Goal: Task Accomplishment & Management: Manage account settings

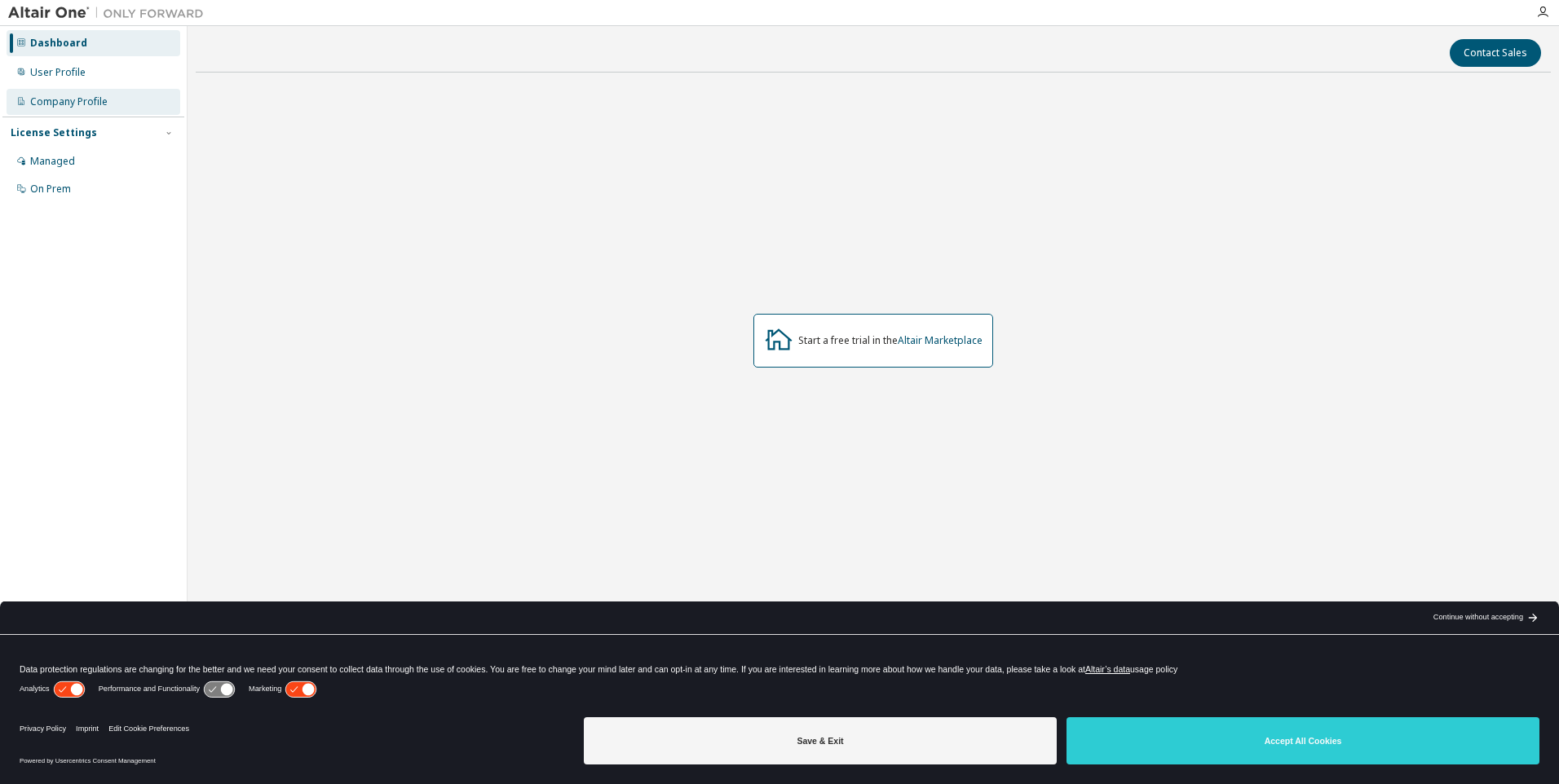
click at [73, 101] on div "Company Profile" at bounding box center [69, 101] width 78 height 13
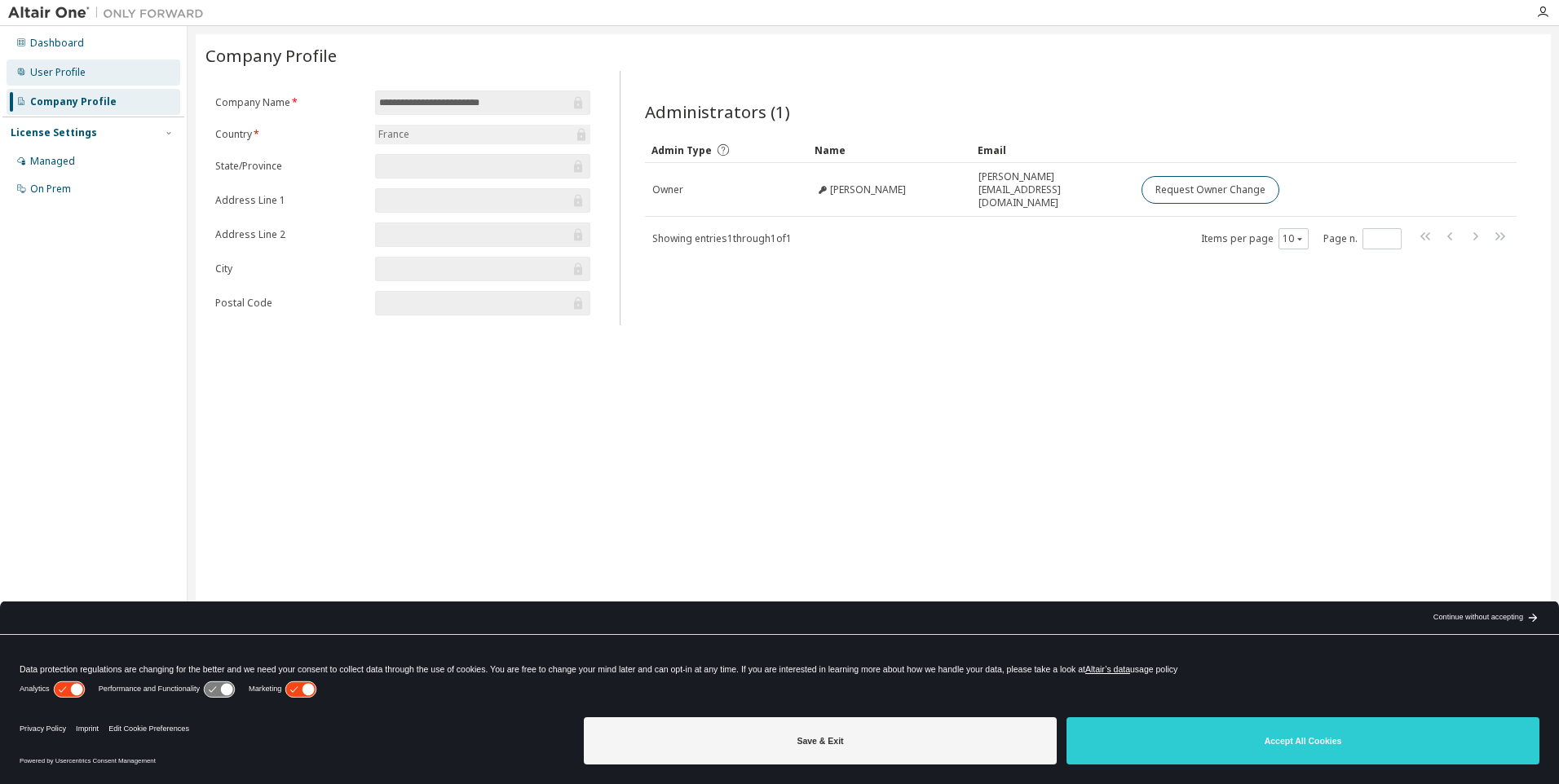
click at [49, 66] on div "User Profile" at bounding box center [58, 72] width 56 height 13
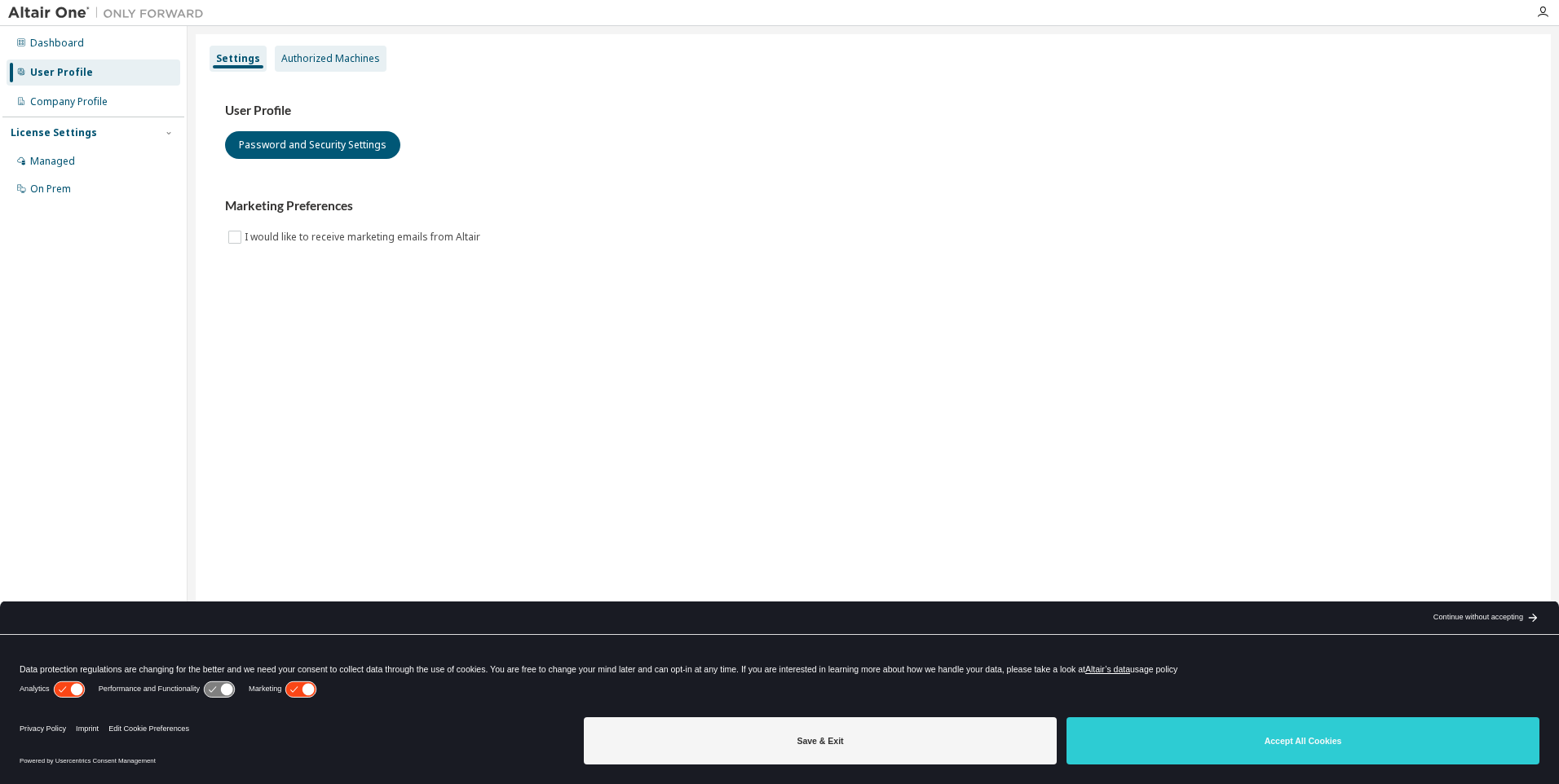
click at [353, 61] on div "Authorized Machines" at bounding box center [330, 58] width 99 height 13
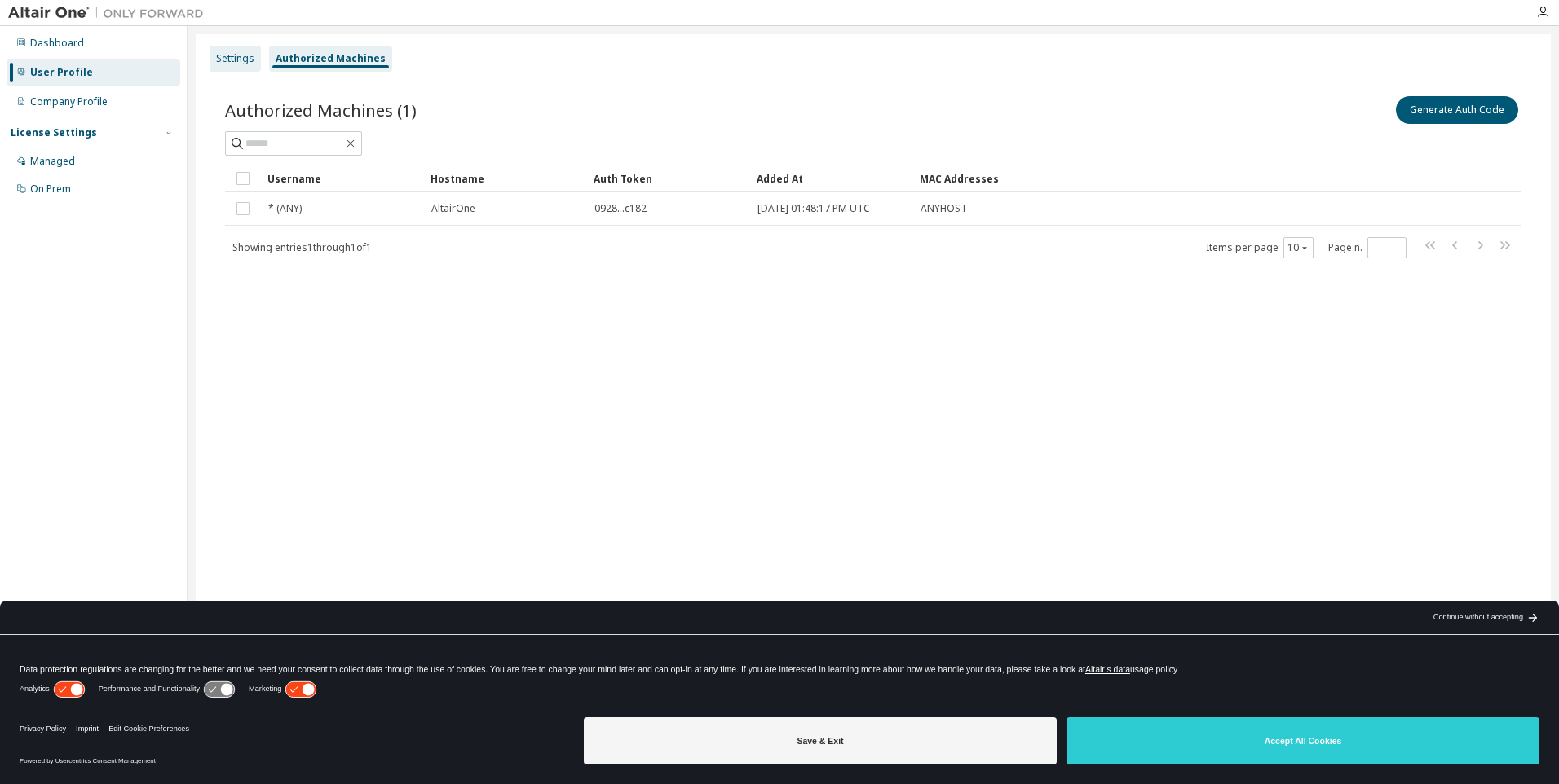
drag, startPoint x: 257, startPoint y: 48, endPoint x: 249, endPoint y: 60, distance: 14.4
click at [257, 50] on div "Settings" at bounding box center [235, 58] width 51 height 26
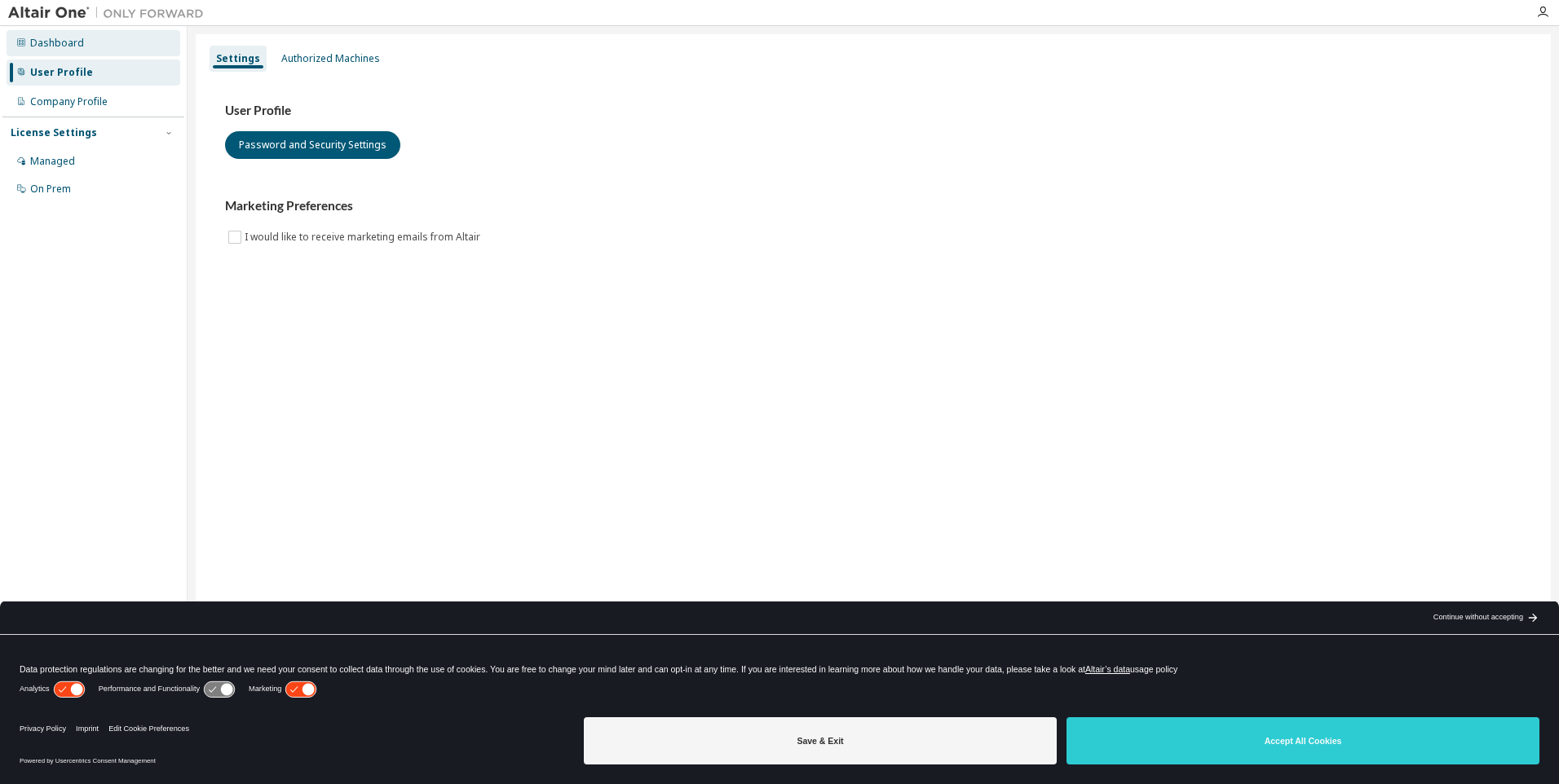
click at [64, 41] on div "Dashboard" at bounding box center [57, 42] width 54 height 13
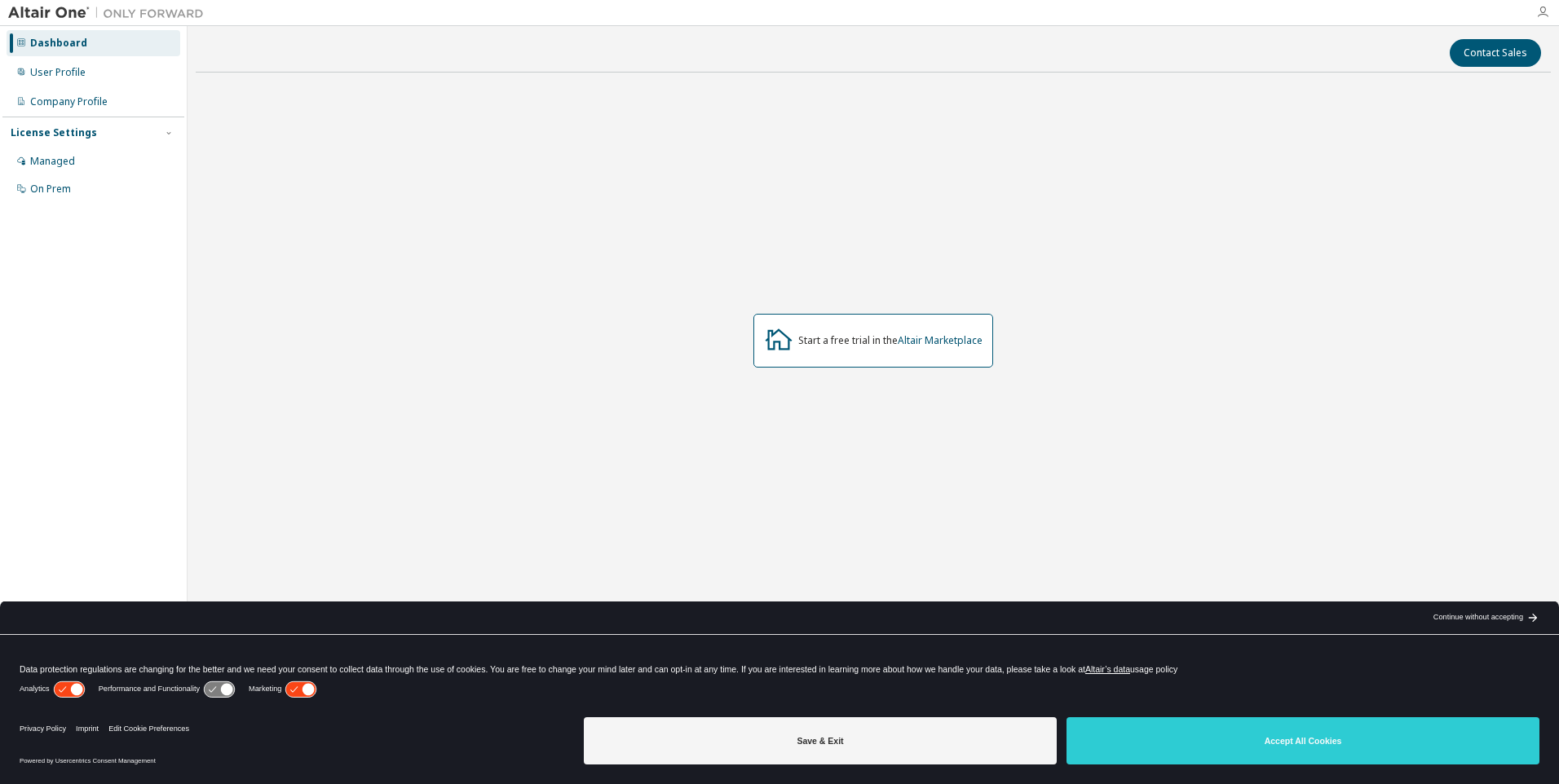
click at [1540, 12] on icon "button" at bounding box center [1542, 12] width 13 height 13
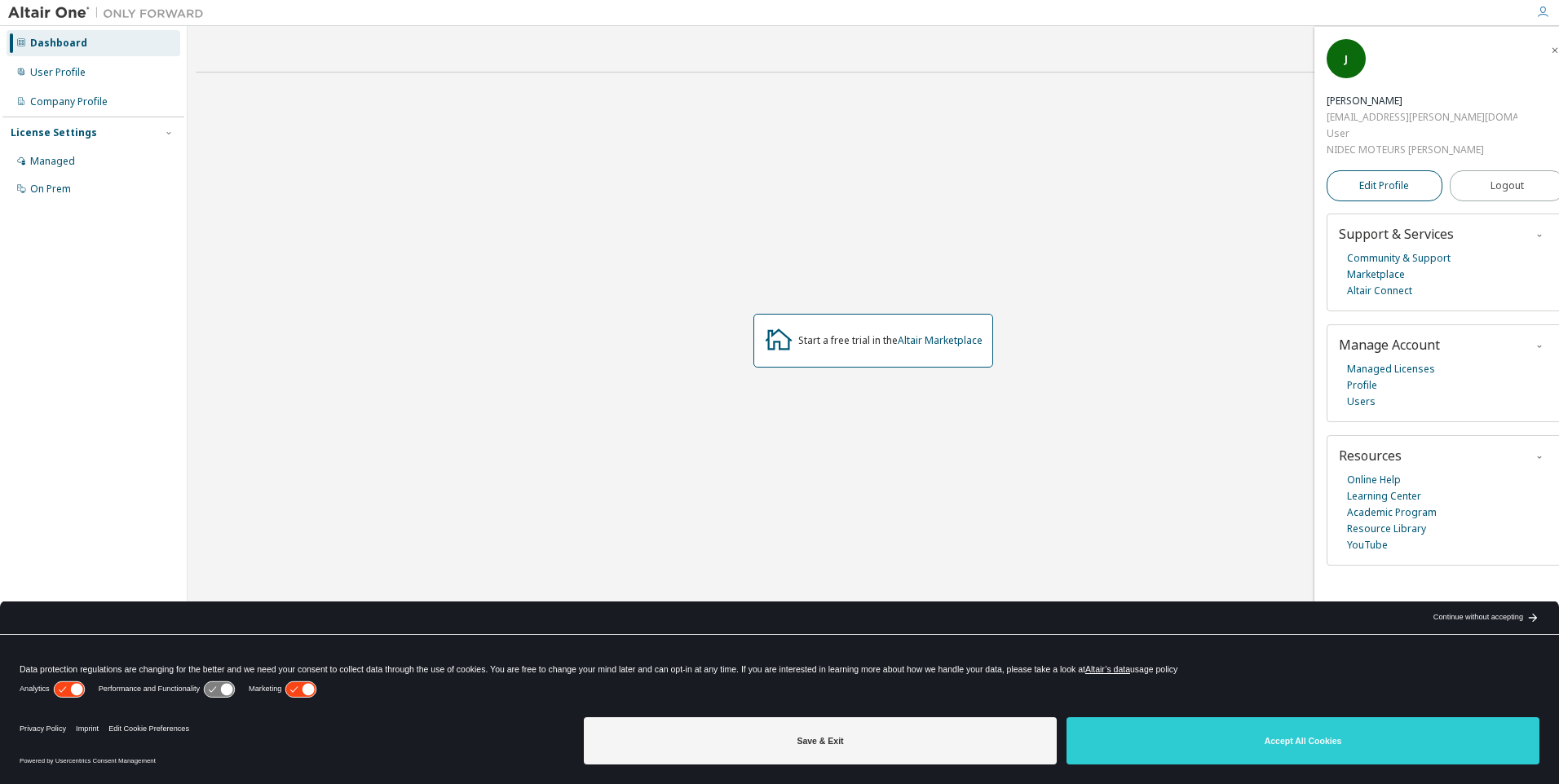
click at [1385, 185] on span "Edit Profile" at bounding box center [1384, 186] width 50 height 13
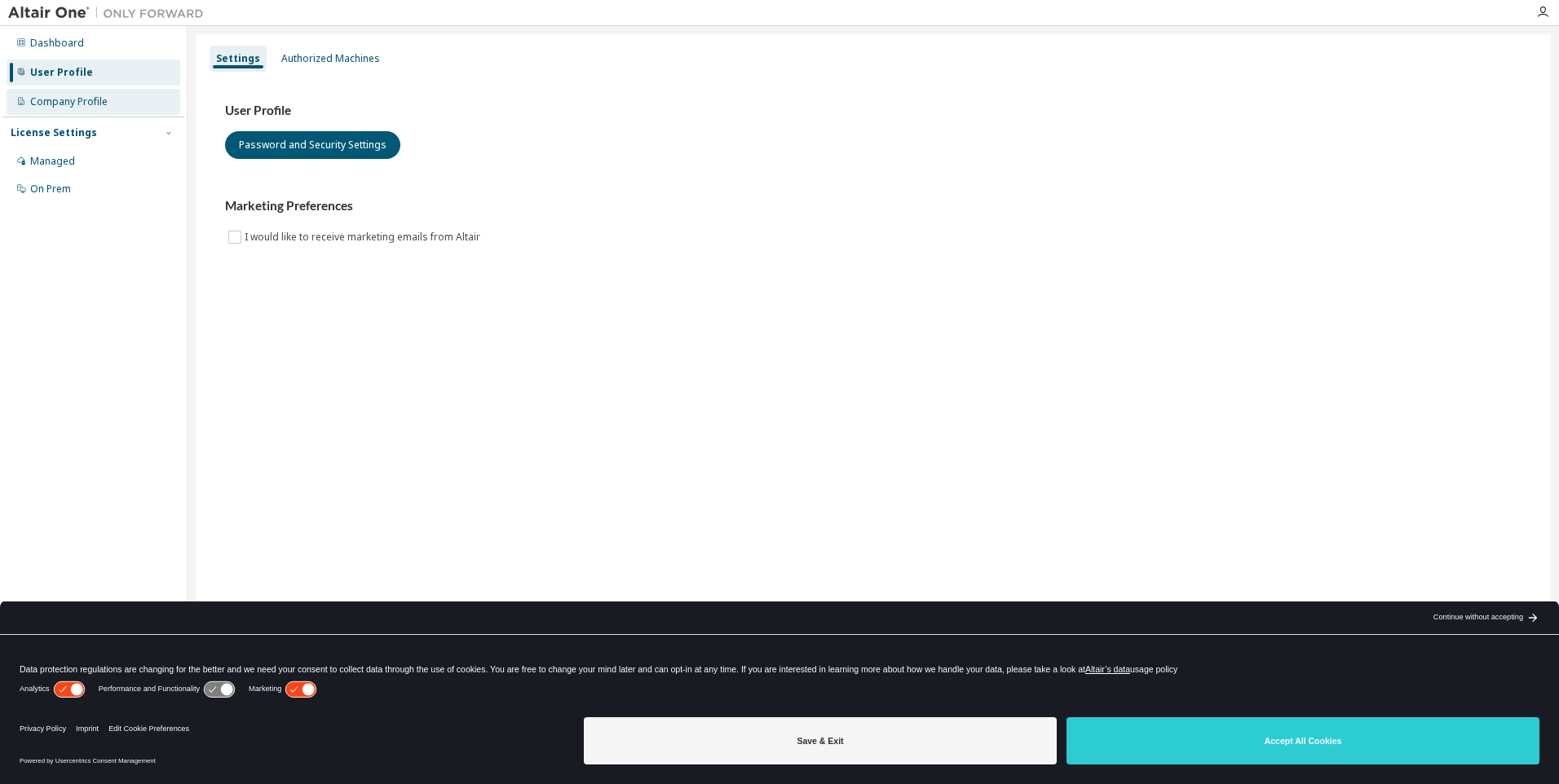
click at [51, 103] on div "Company Profile" at bounding box center [69, 101] width 78 height 13
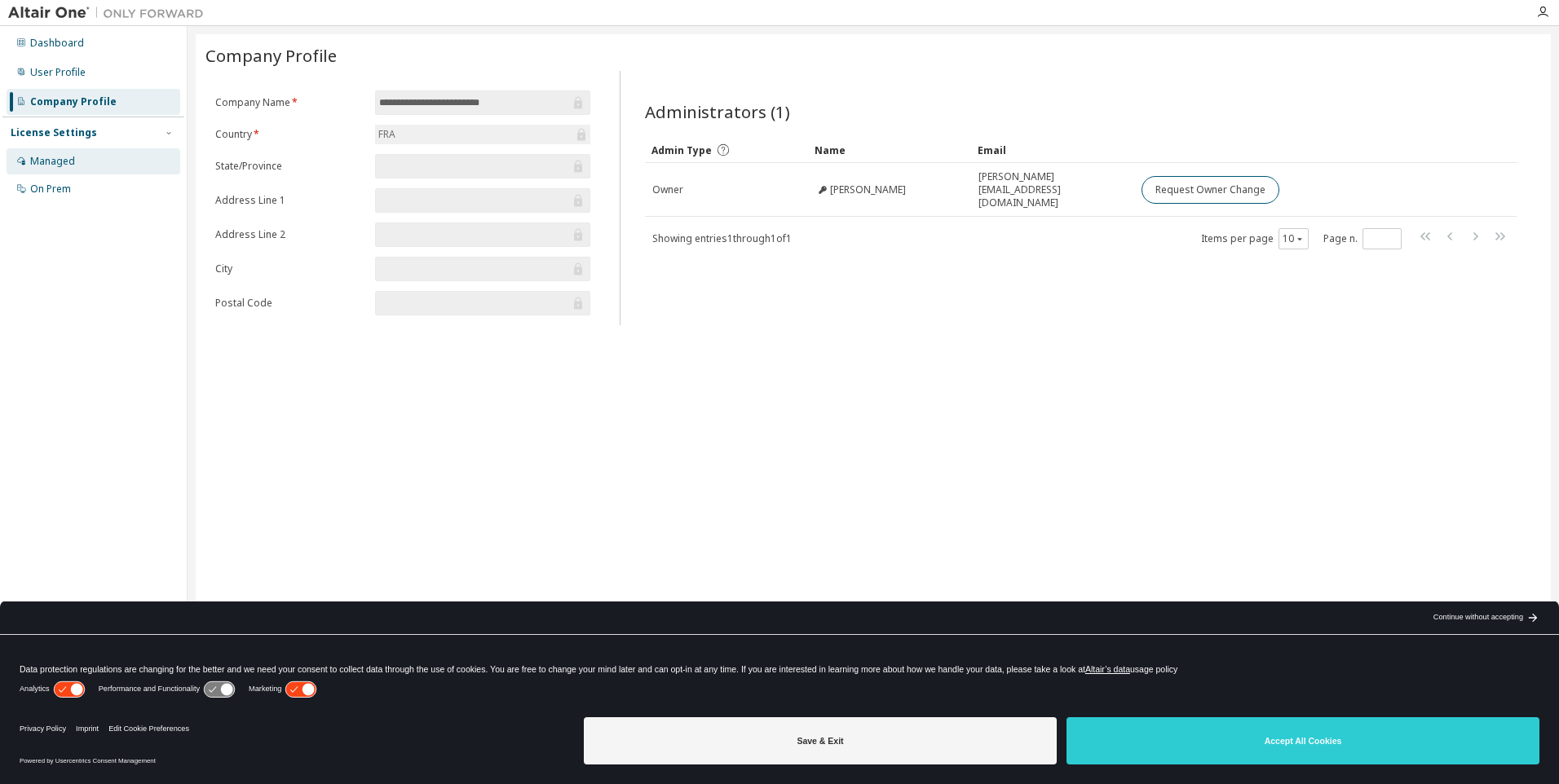
click at [55, 151] on div "Managed" at bounding box center [94, 161] width 174 height 26
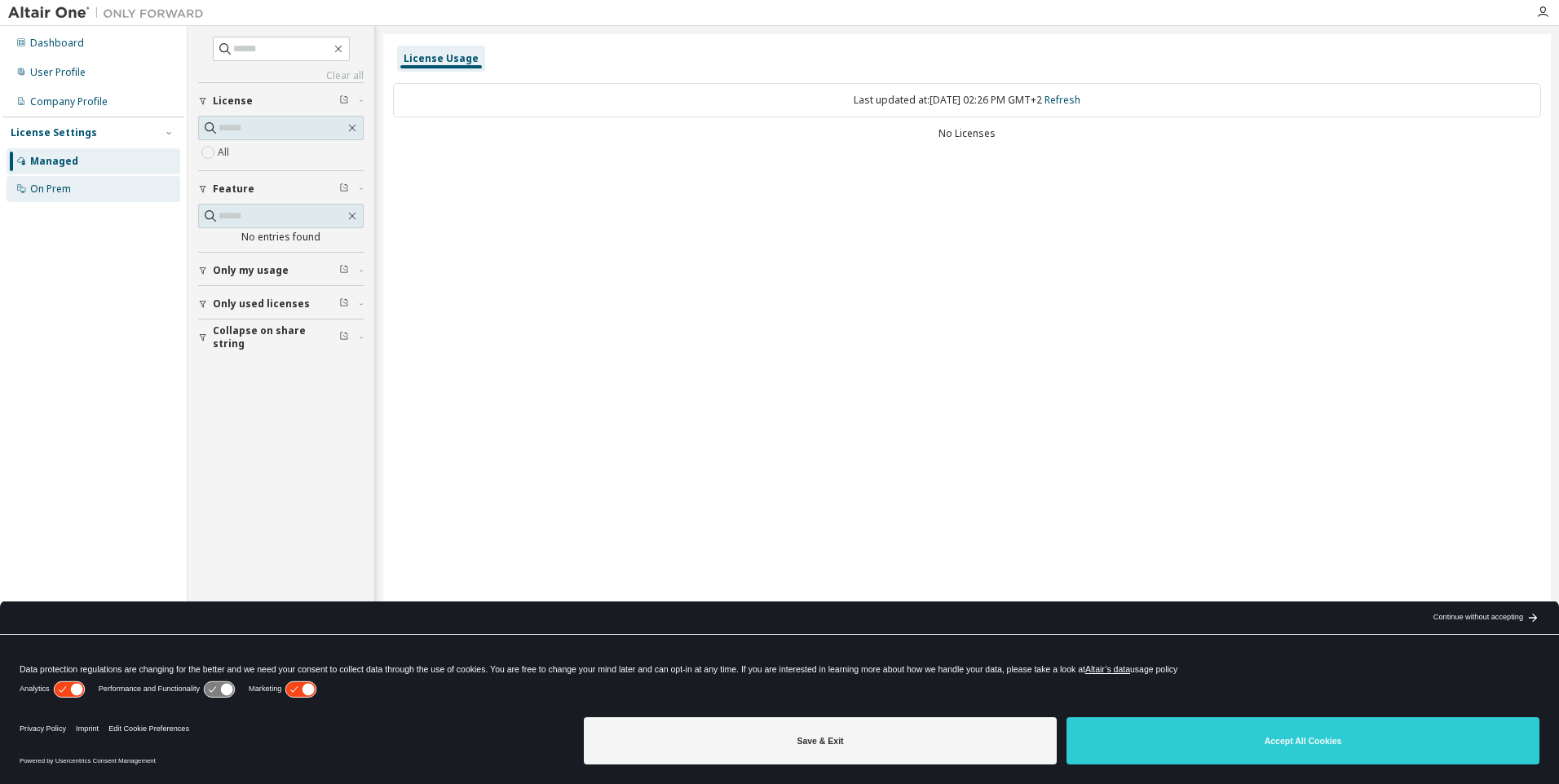
click at [59, 199] on div "On Prem" at bounding box center [94, 189] width 174 height 26
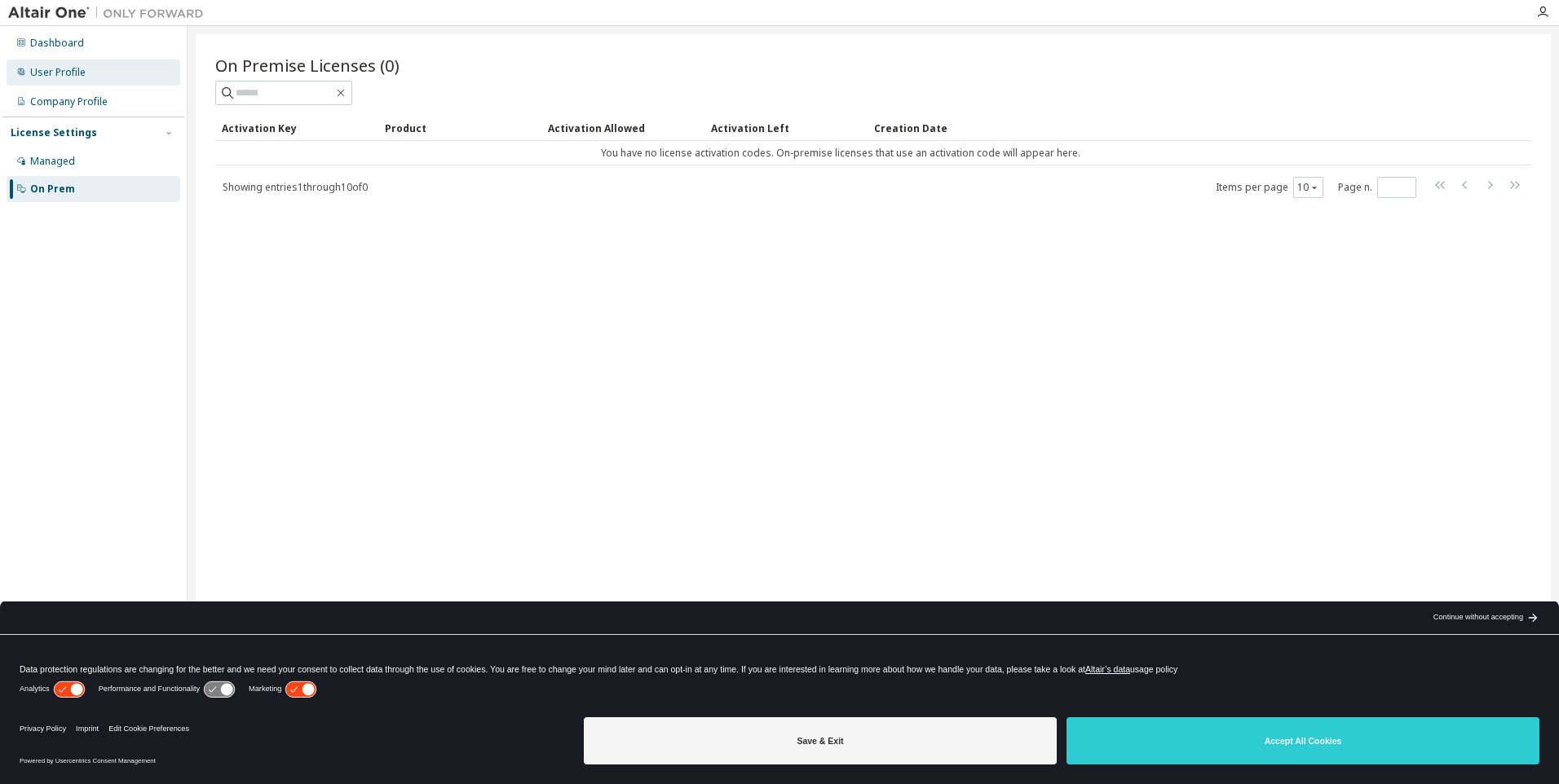
click at [66, 84] on div "User Profile" at bounding box center [94, 73] width 174 height 26
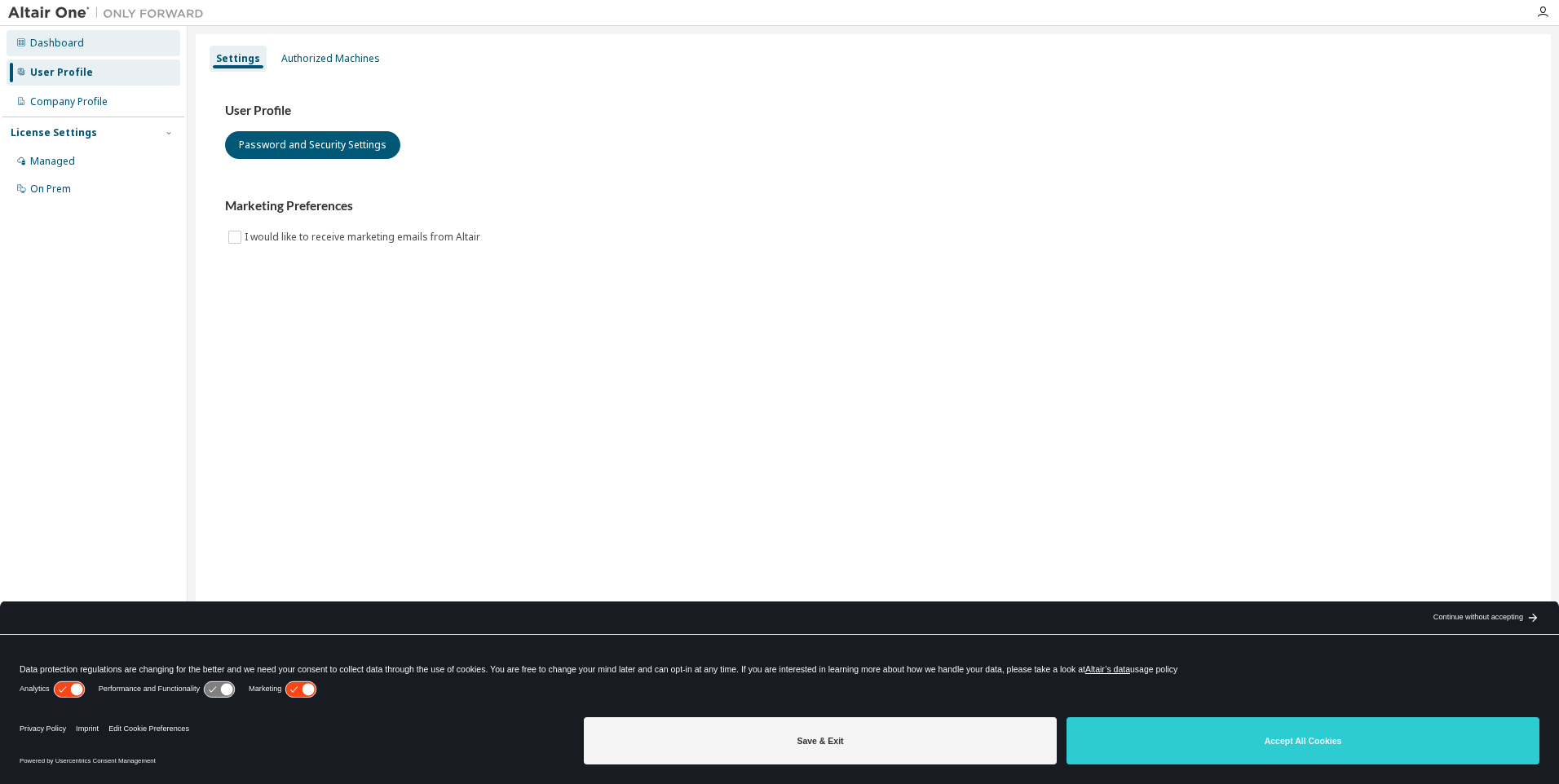
click at [62, 38] on div "Dashboard" at bounding box center [57, 42] width 54 height 13
click at [352, 59] on div "Authorized Machines" at bounding box center [330, 58] width 99 height 13
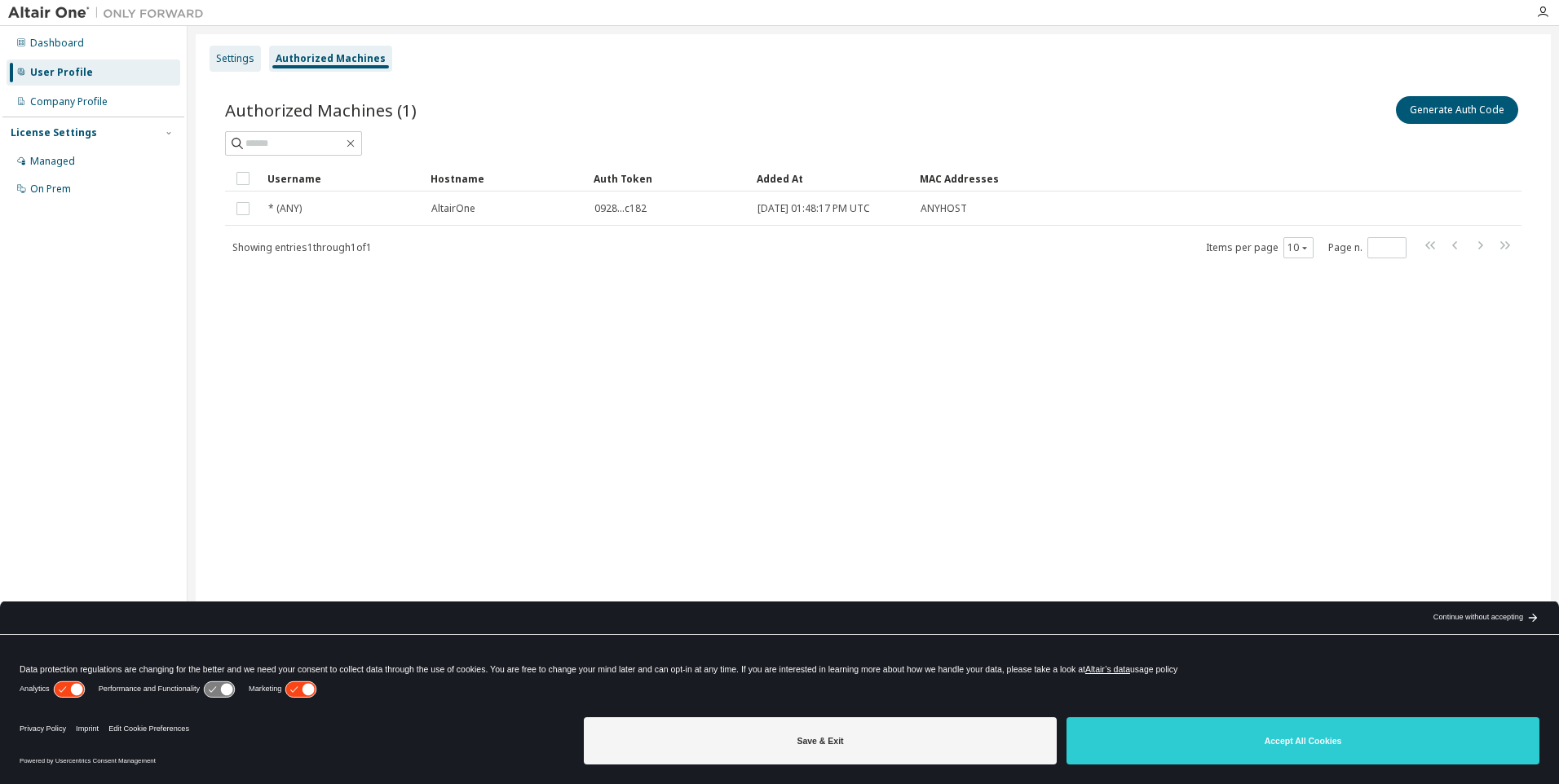
click at [228, 56] on div "Settings" at bounding box center [235, 58] width 38 height 13
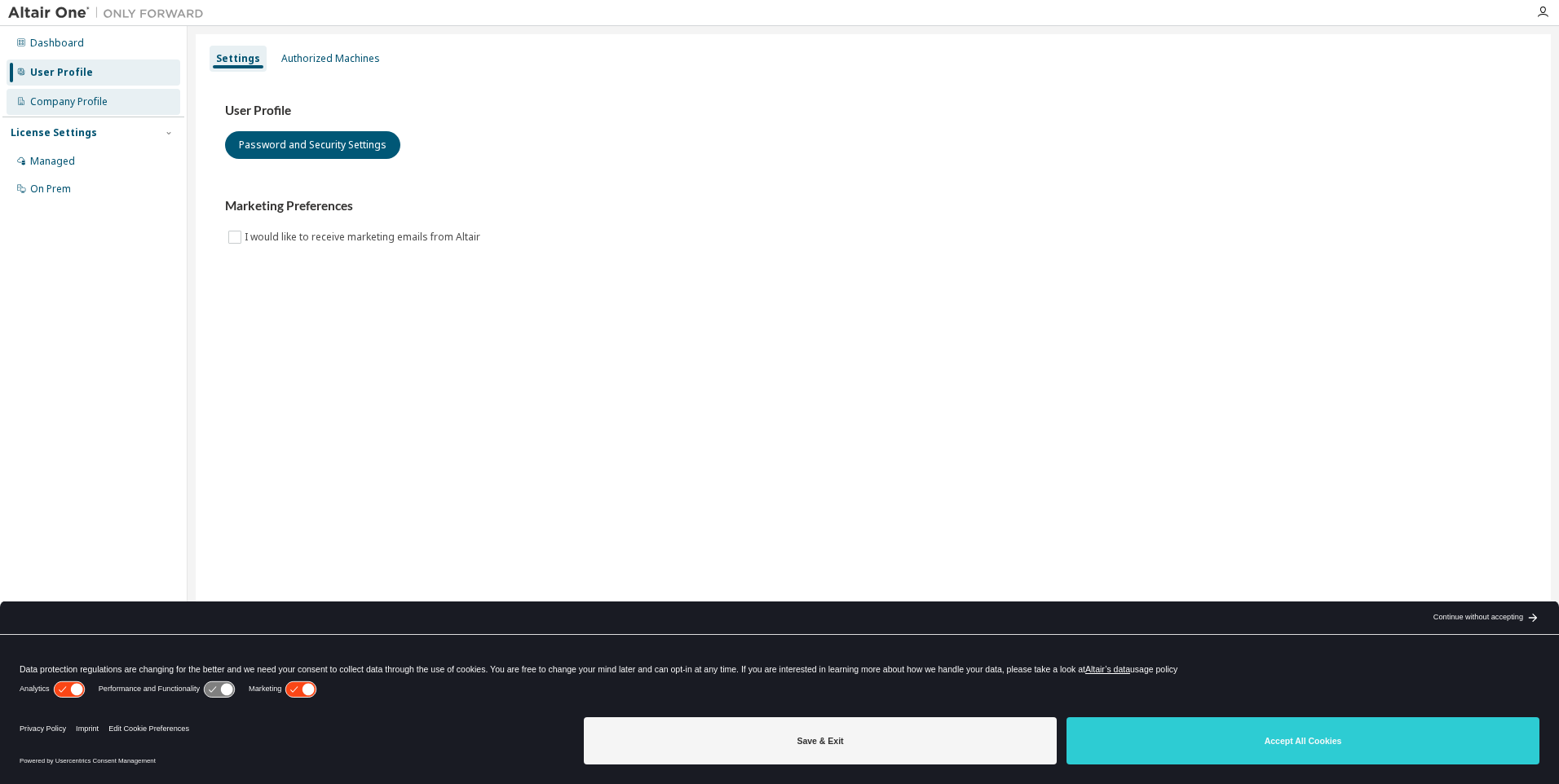
click at [41, 99] on div "Company Profile" at bounding box center [69, 101] width 78 height 13
